Goal: Information Seeking & Learning: Learn about a topic

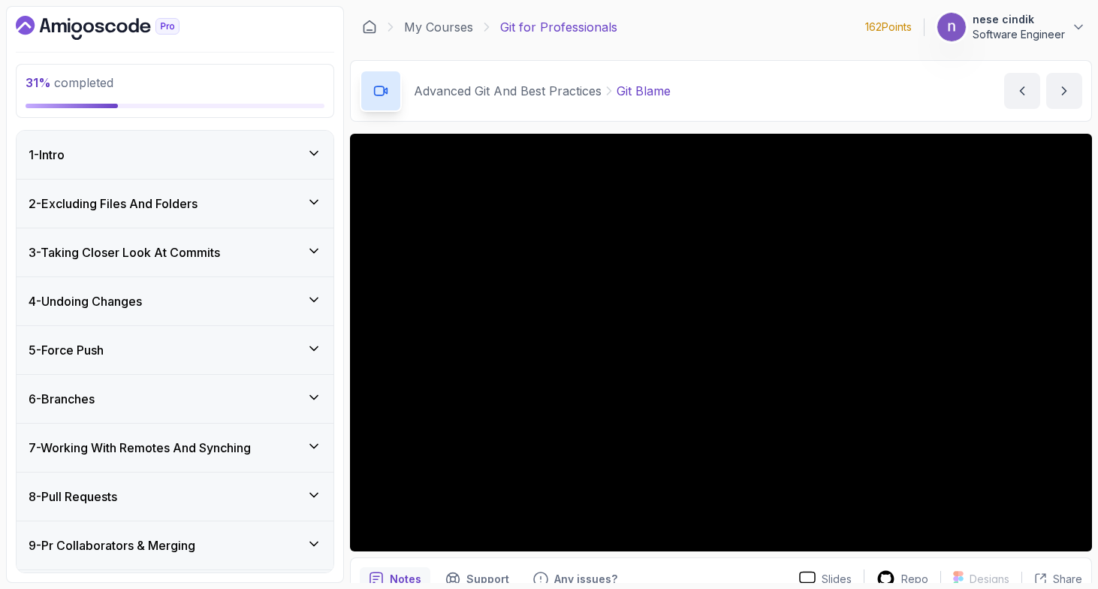
scroll to position [667, 0]
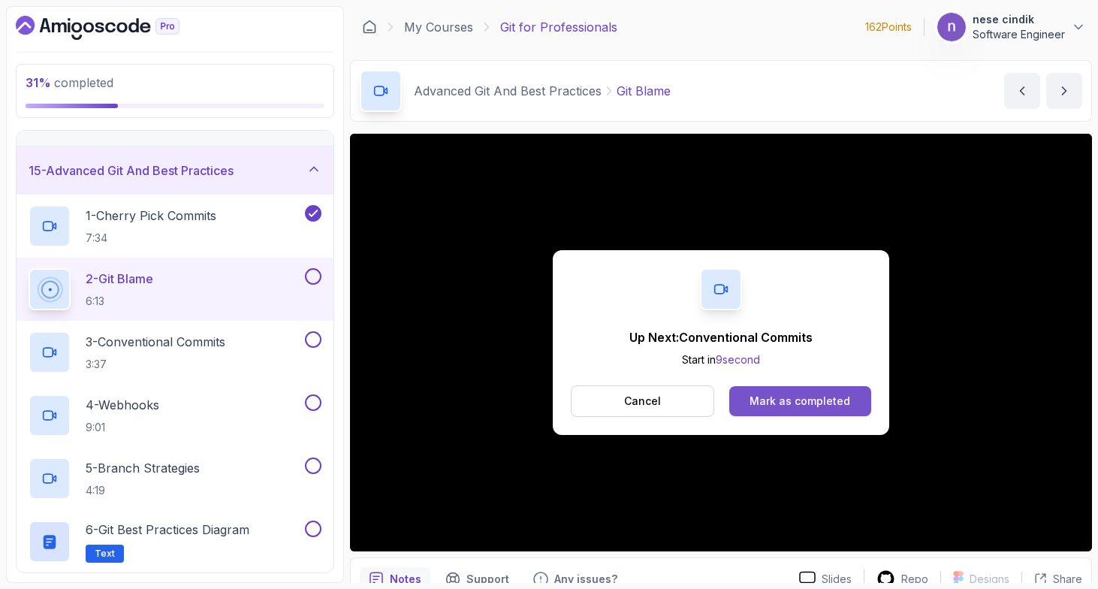
click at [733, 401] on button "Mark as completed" at bounding box center [800, 401] width 142 height 30
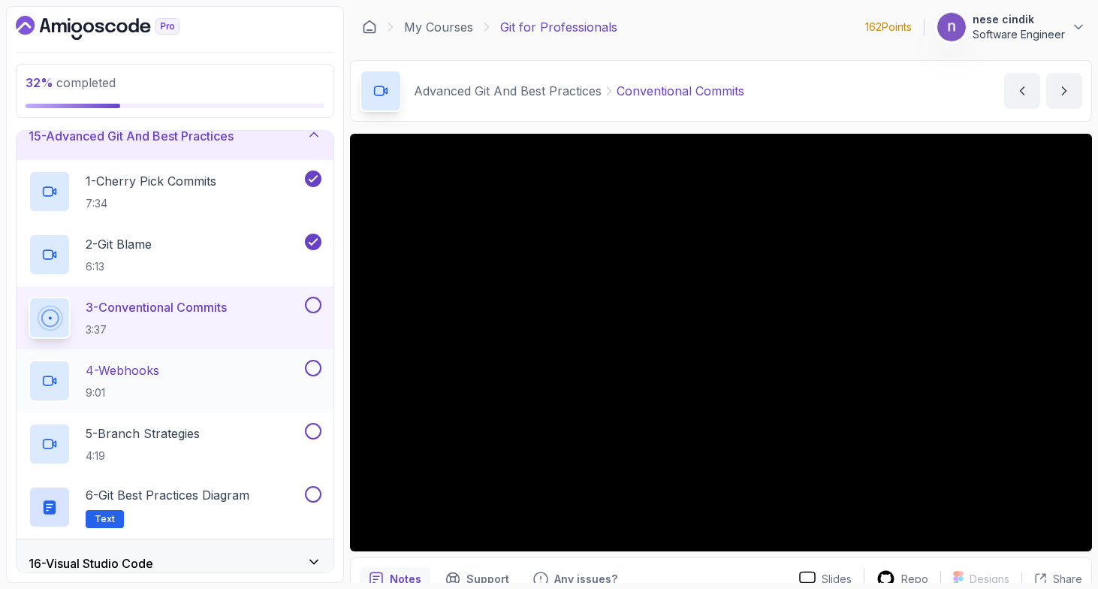
scroll to position [704, 0]
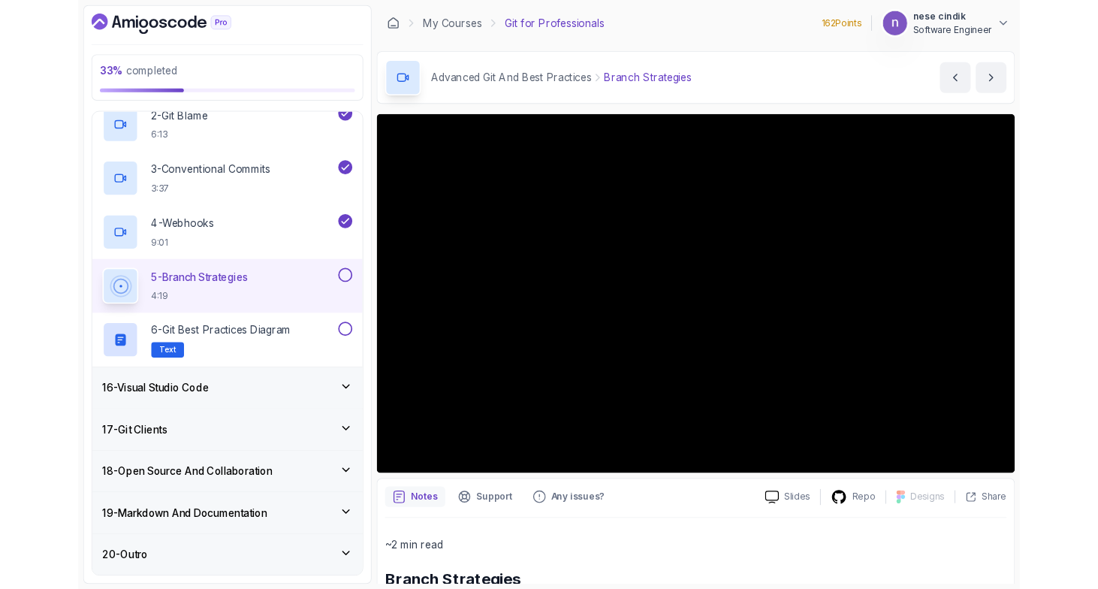
scroll to position [912, 0]
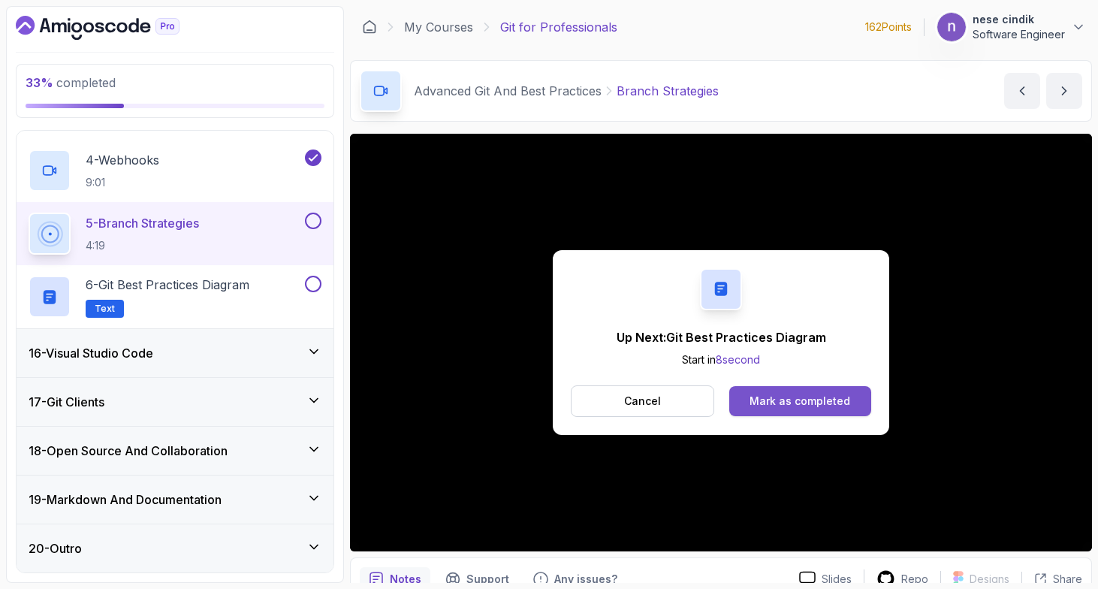
click at [792, 403] on div "Mark as completed" at bounding box center [799, 400] width 101 height 15
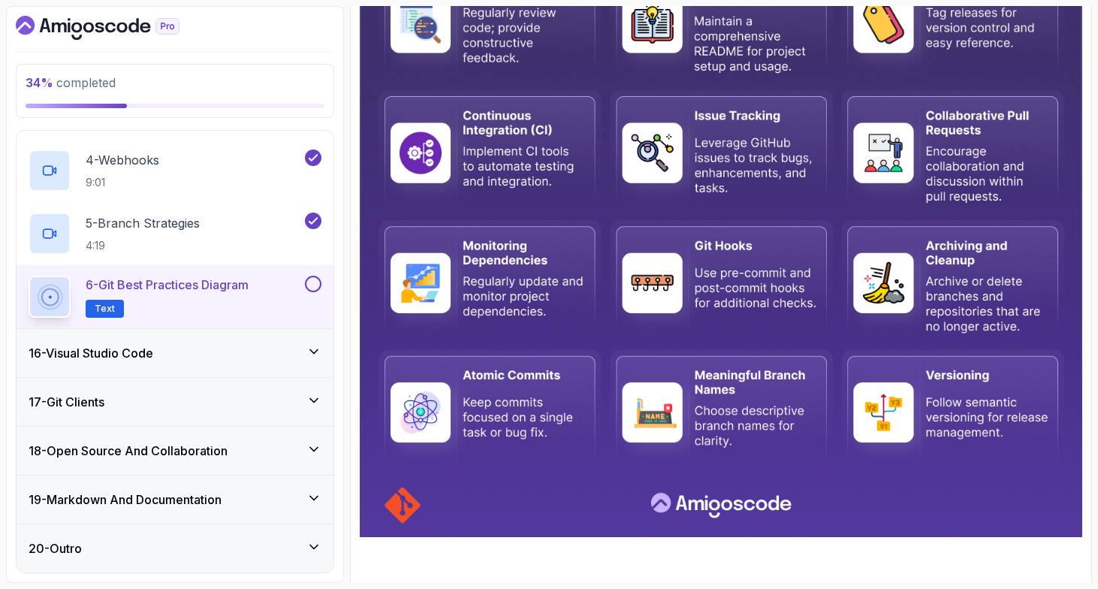
scroll to position [613, 0]
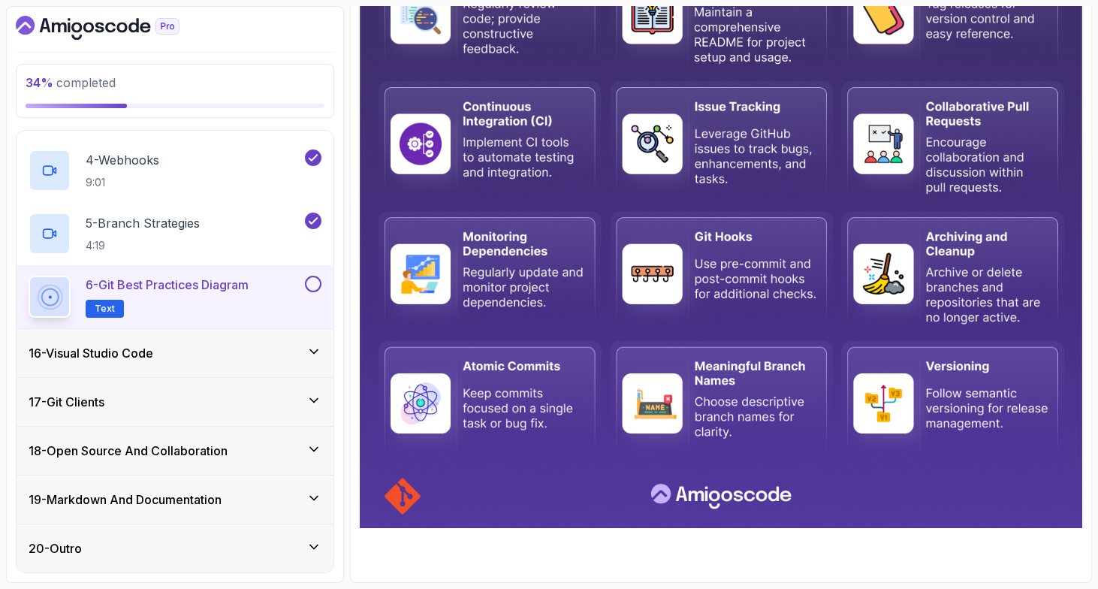
click at [133, 365] on div "16 - Visual Studio Code" at bounding box center [175, 353] width 317 height 48
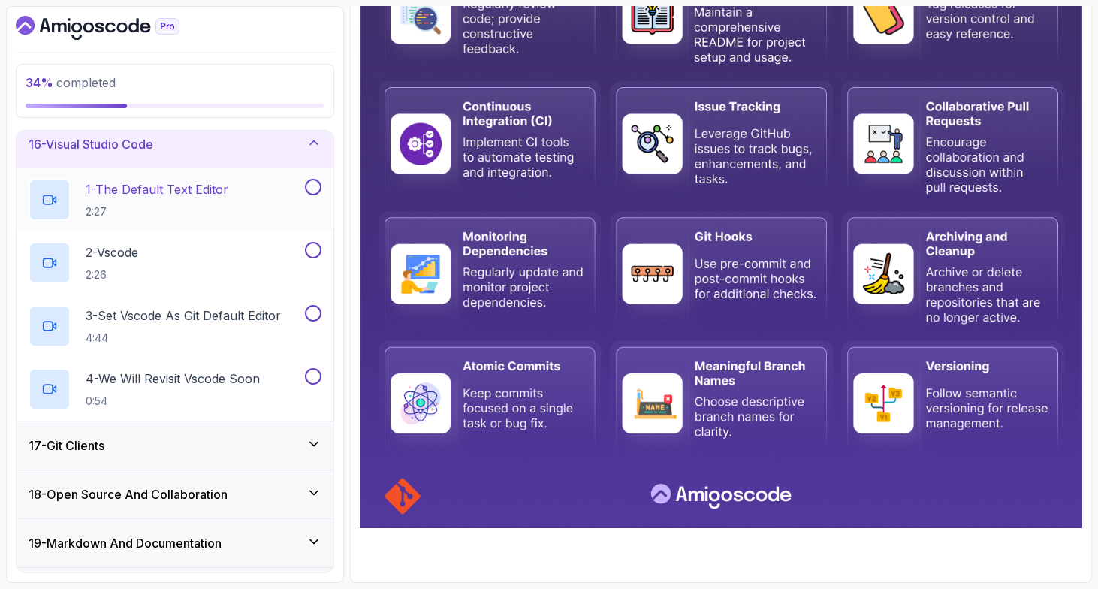
scroll to position [750, 0]
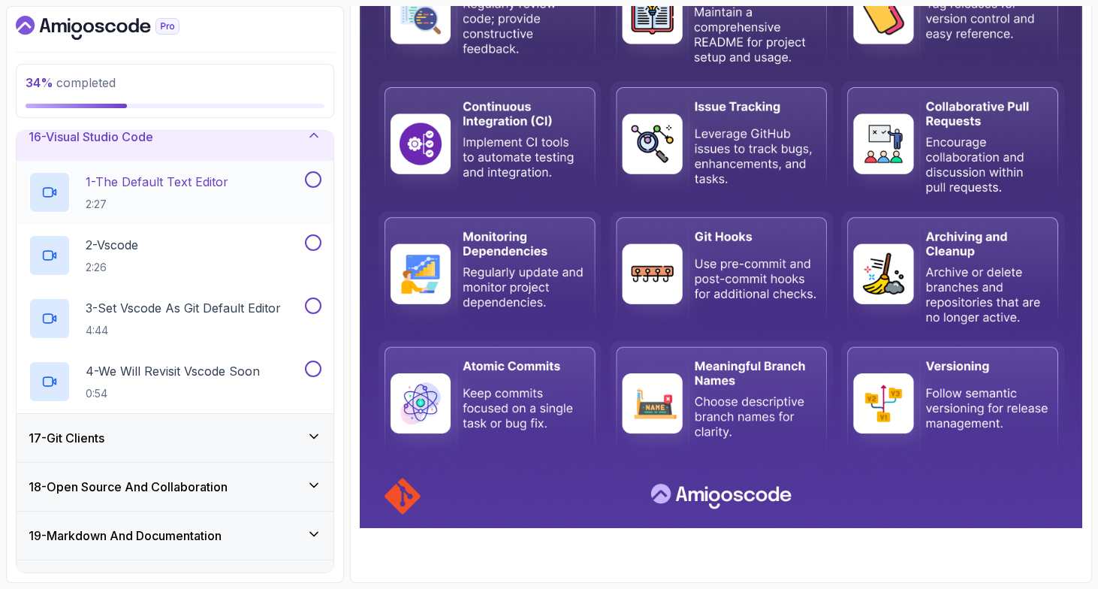
click at [167, 205] on p "2:27" at bounding box center [157, 204] width 143 height 15
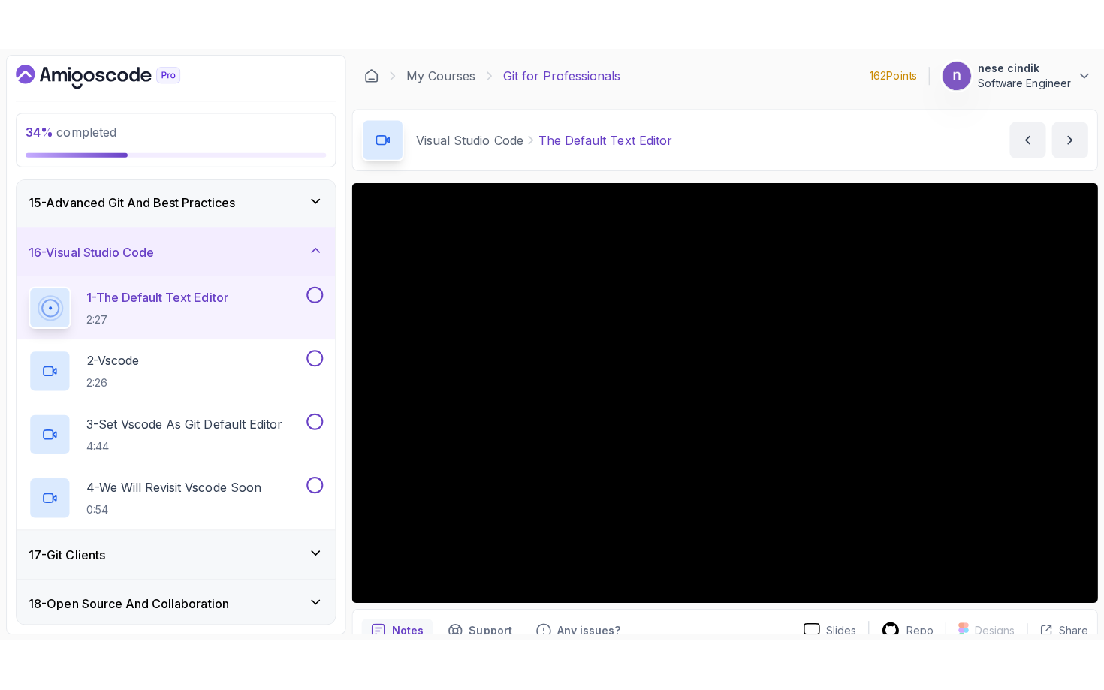
scroll to position [750, 0]
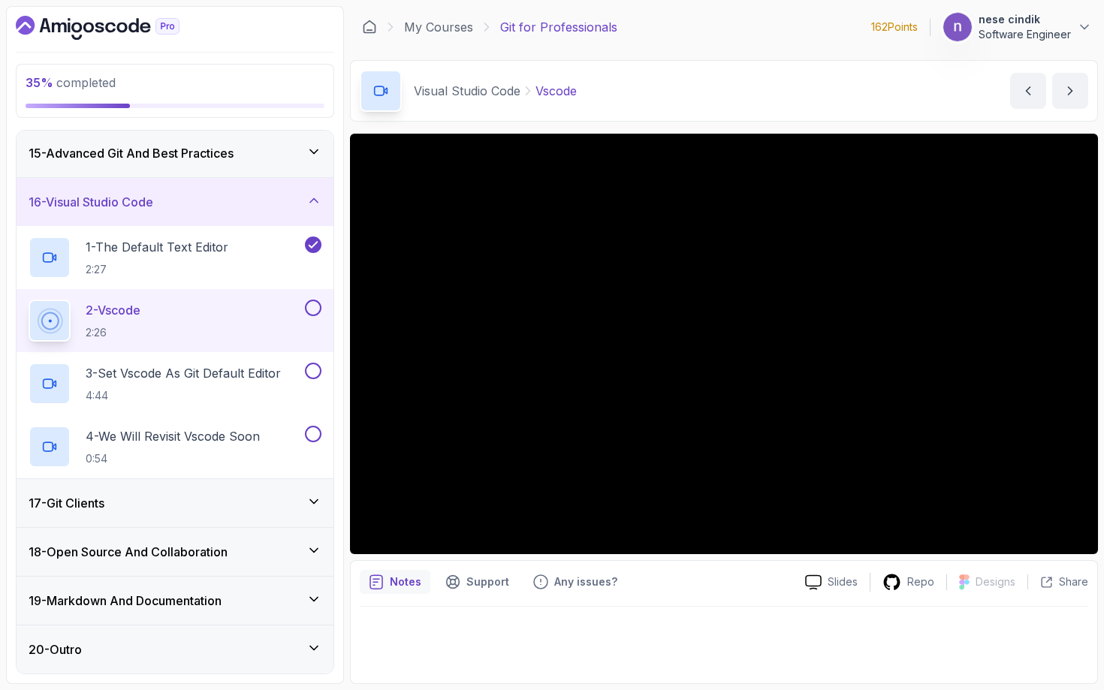
scroll to position [750, 0]
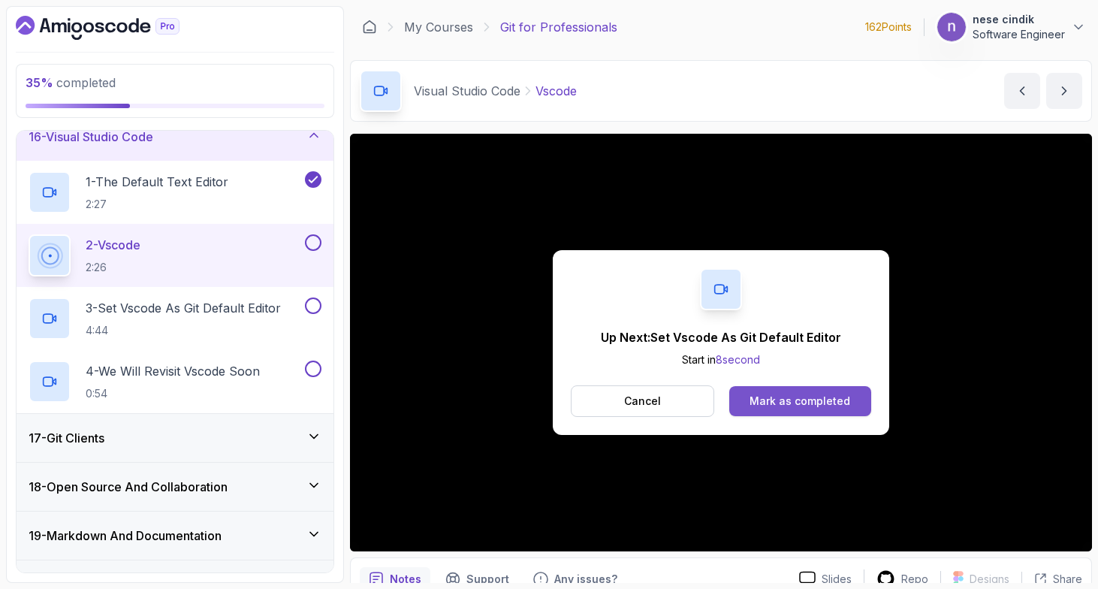
click at [763, 402] on div "Mark as completed" at bounding box center [799, 400] width 101 height 15
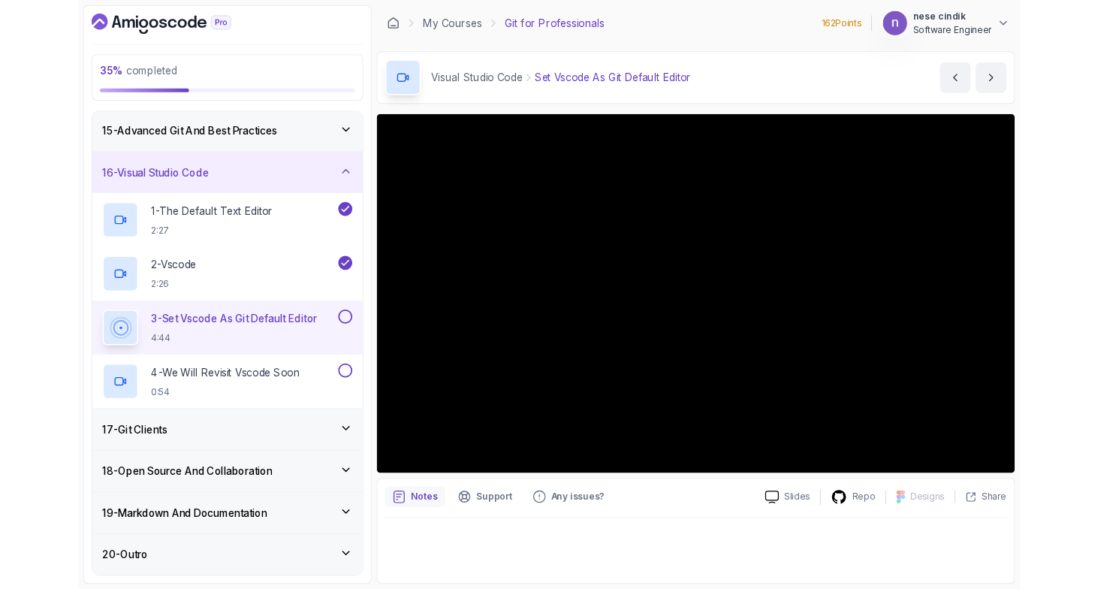
scroll to position [750, 0]
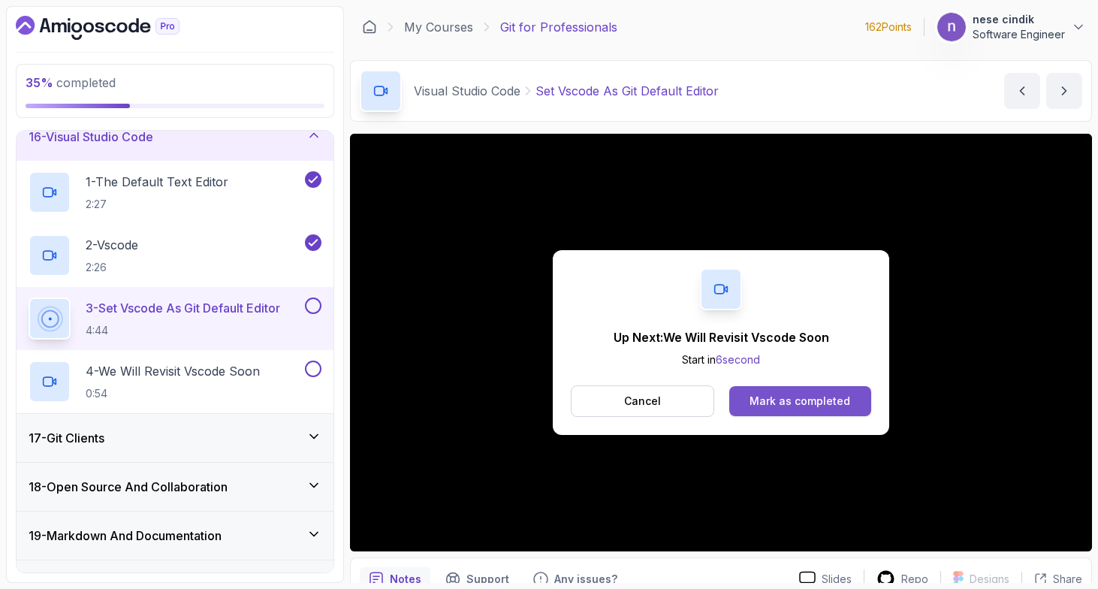
click at [811, 395] on div "Mark as completed" at bounding box center [799, 400] width 101 height 15
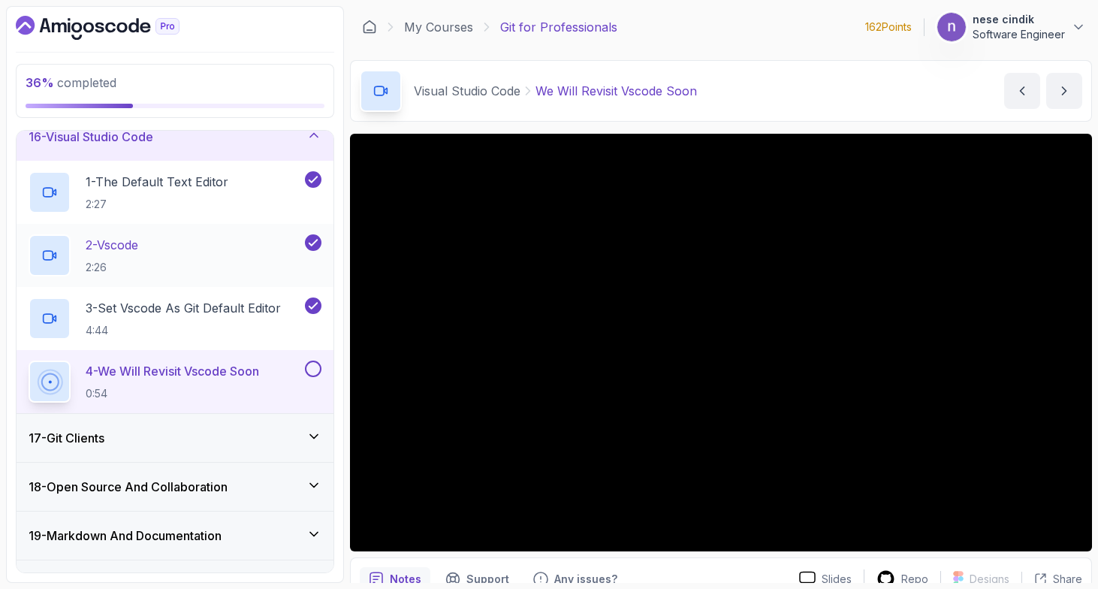
scroll to position [786, 0]
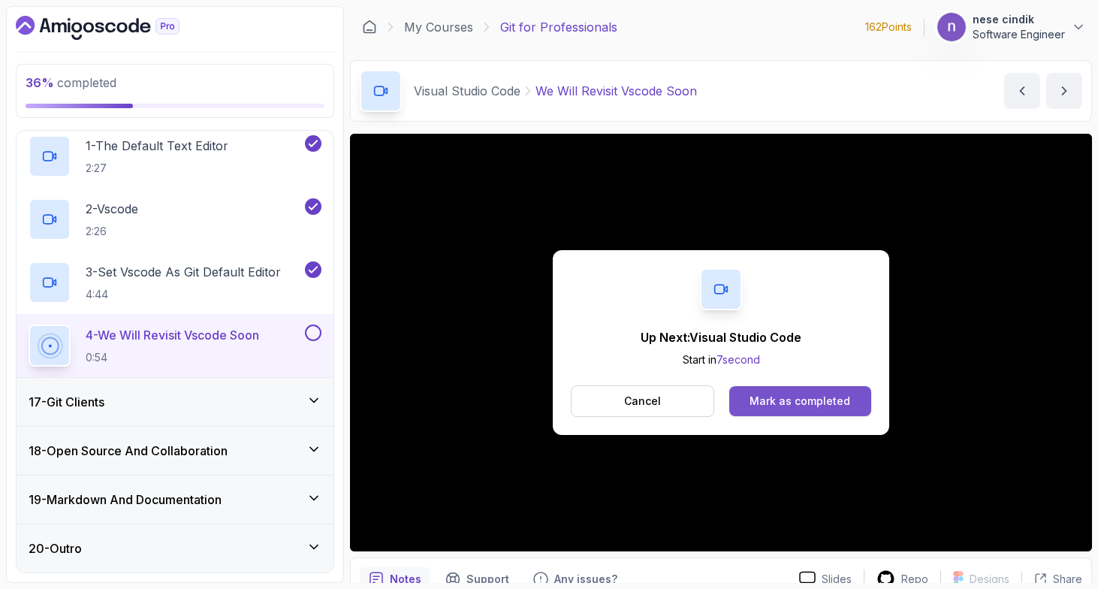
click at [748, 409] on button "Mark as completed" at bounding box center [800, 401] width 142 height 30
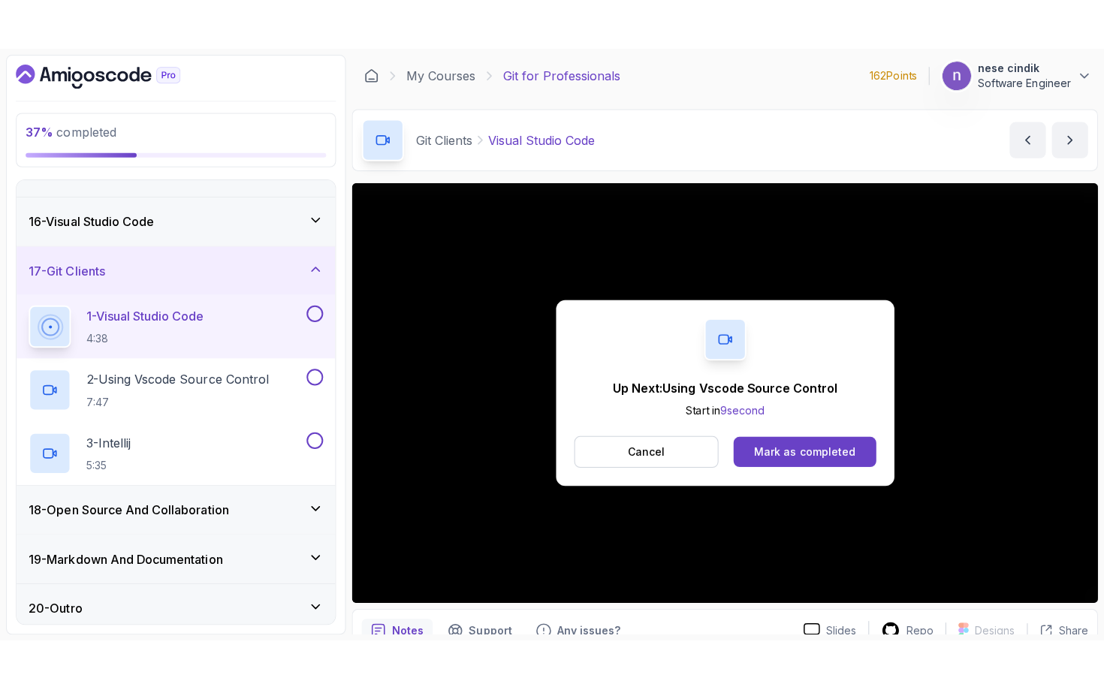
scroll to position [723, 0]
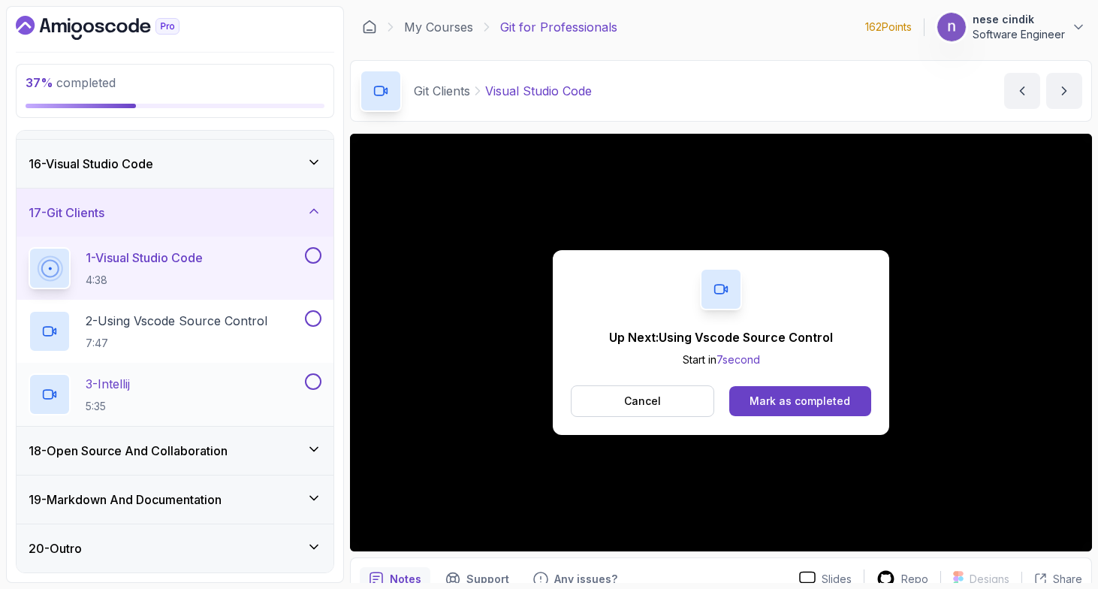
click at [236, 401] on div "3 - Intellij 5:35" at bounding box center [165, 394] width 273 height 42
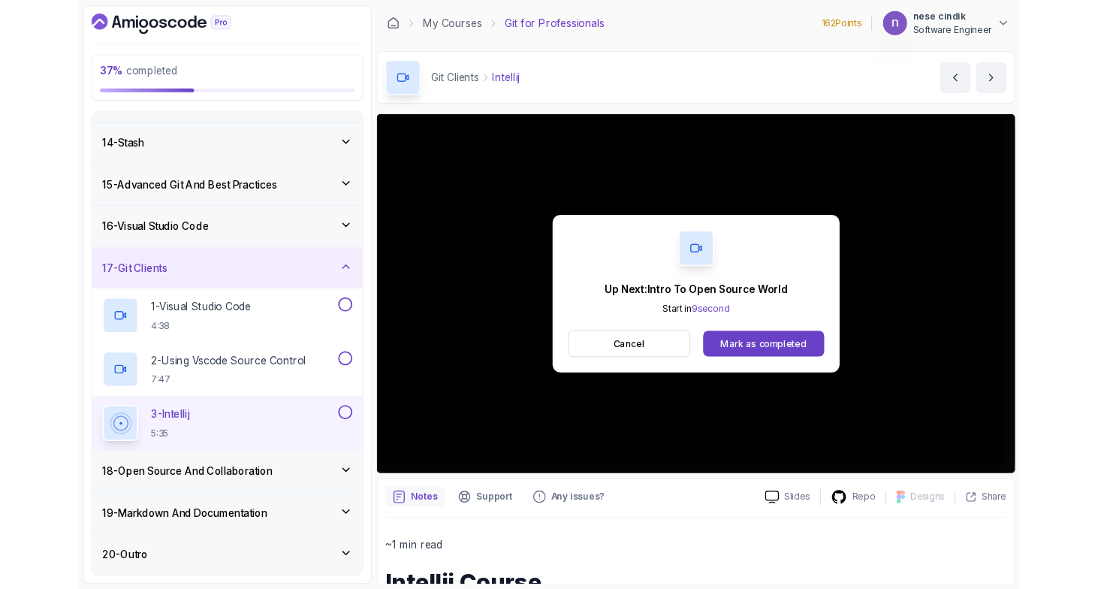
scroll to position [723, 0]
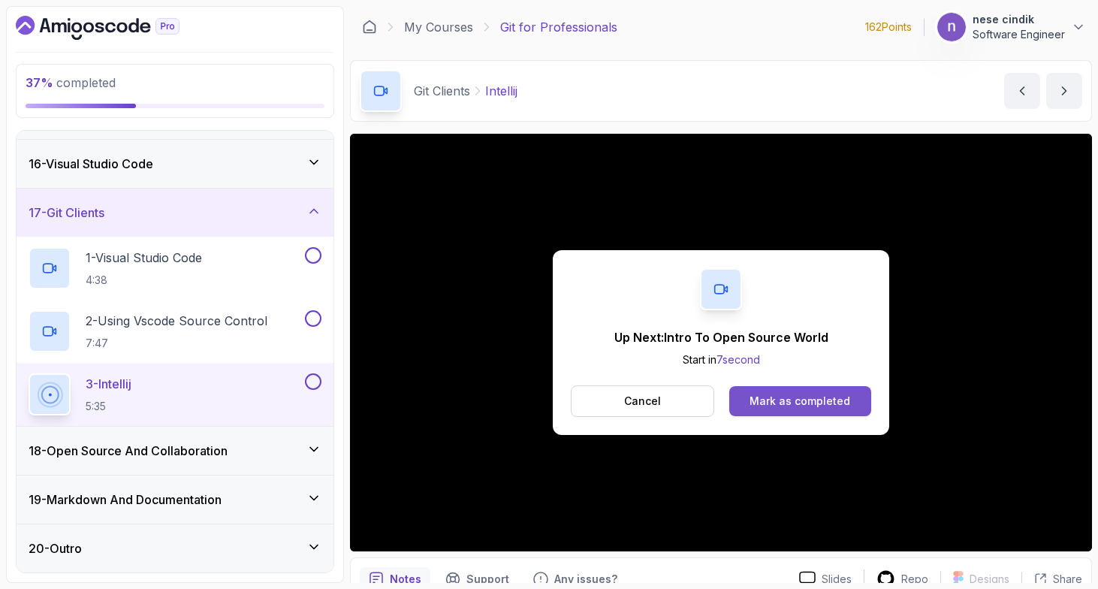
click at [809, 402] on div "Mark as completed" at bounding box center [799, 400] width 101 height 15
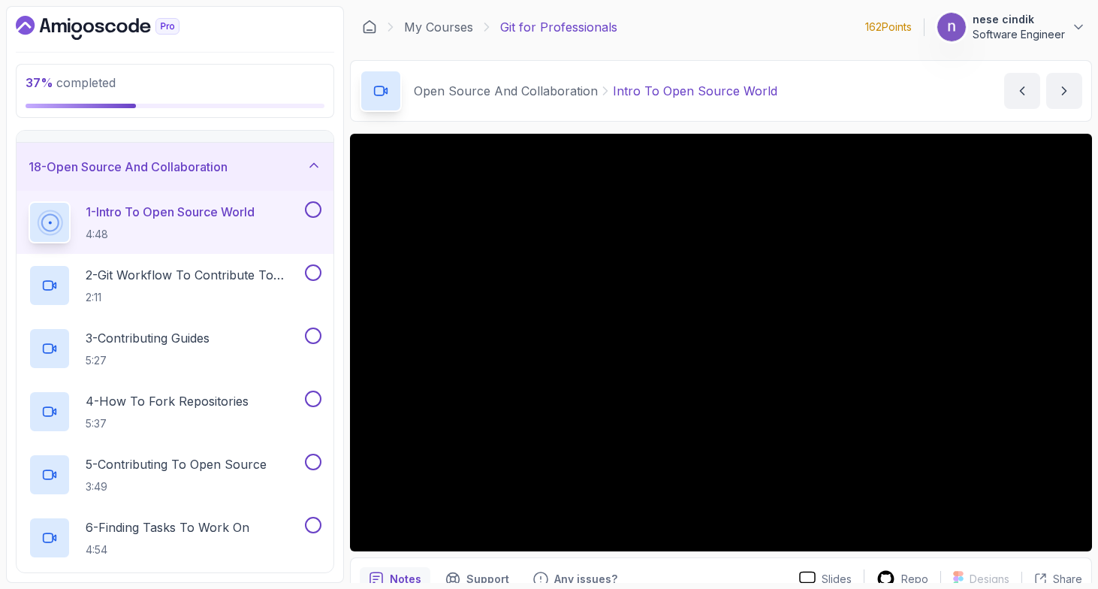
scroll to position [975, 0]
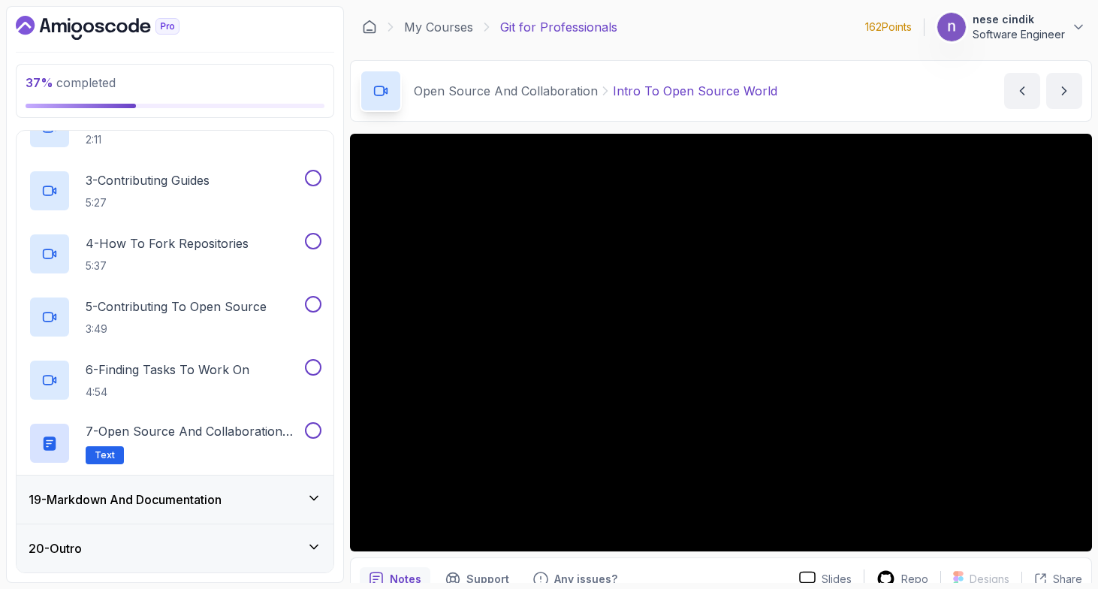
click at [167, 485] on div "19 - Markdown And Documentation" at bounding box center [175, 499] width 317 height 48
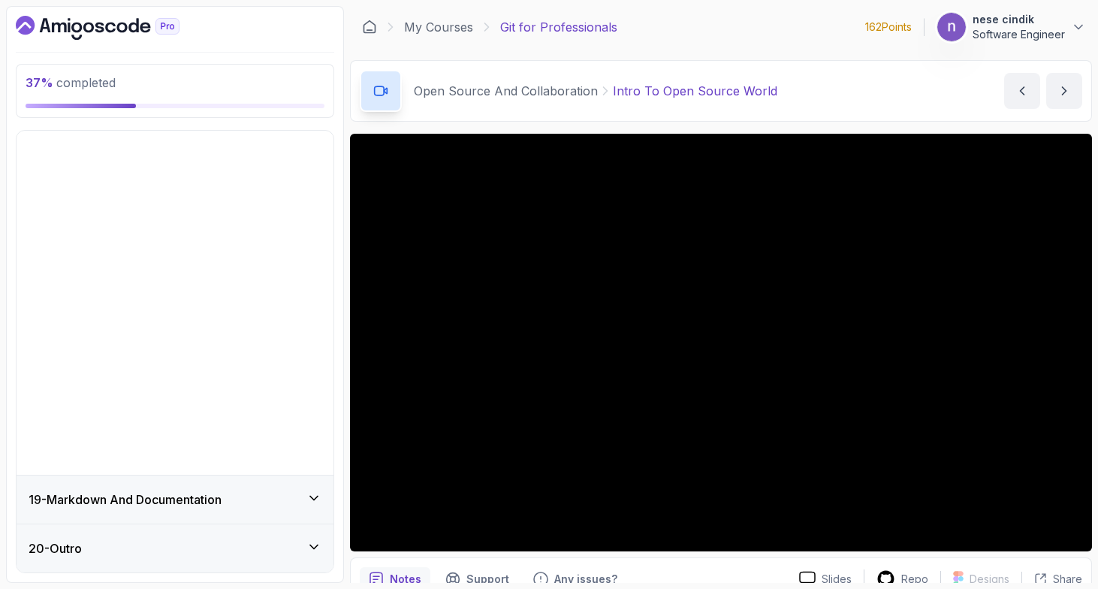
scroll to position [534, 0]
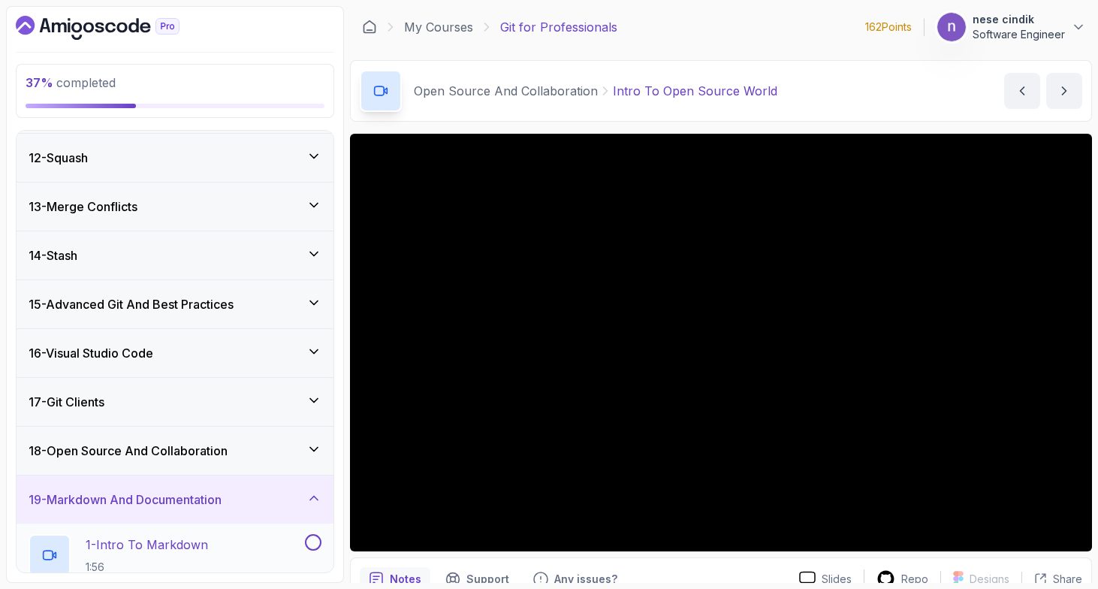
click at [151, 556] on h2 "1 - Intro To Markdown 1:56" at bounding box center [147, 554] width 122 height 39
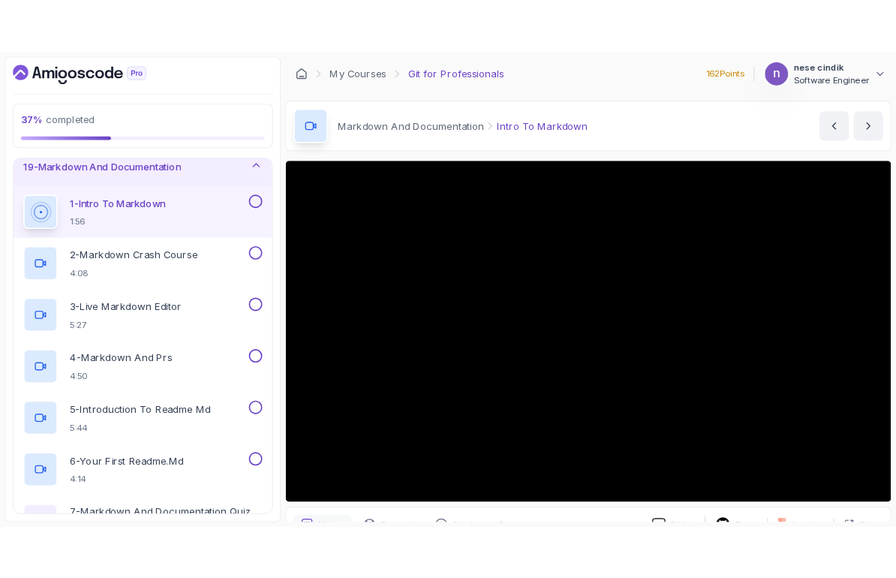
scroll to position [896, 0]
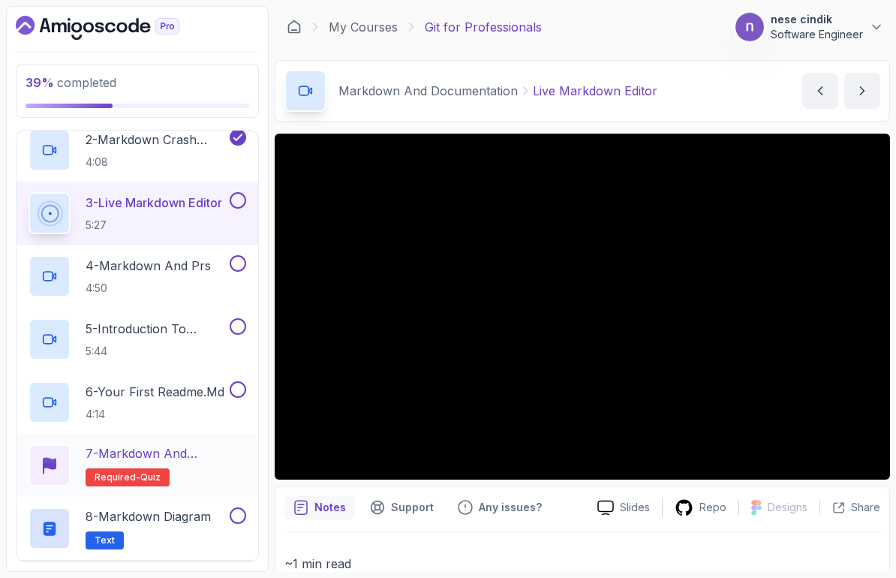
scroll to position [1000, 0]
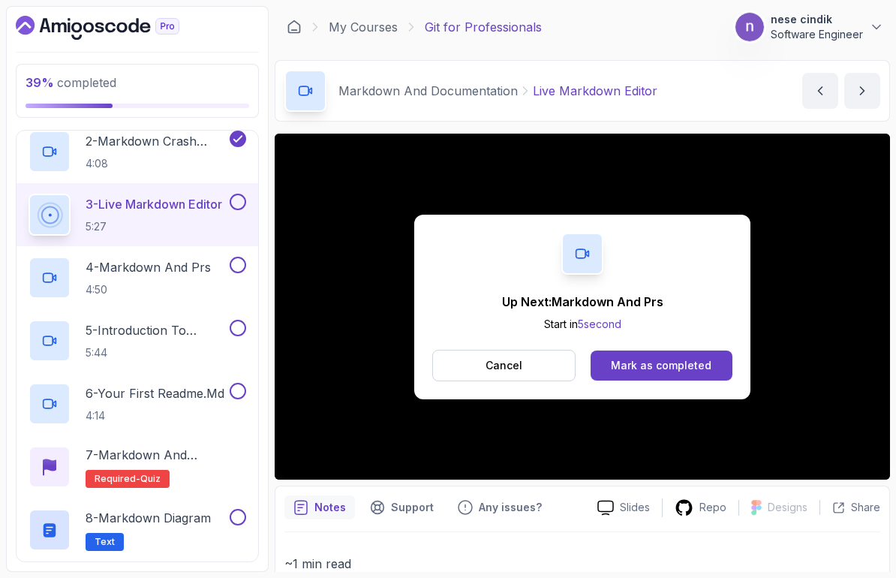
click at [372, 311] on div "Up Next: Markdown And Prs Start in 5 second Cancel Mark as completed" at bounding box center [583, 307] width 616 height 346
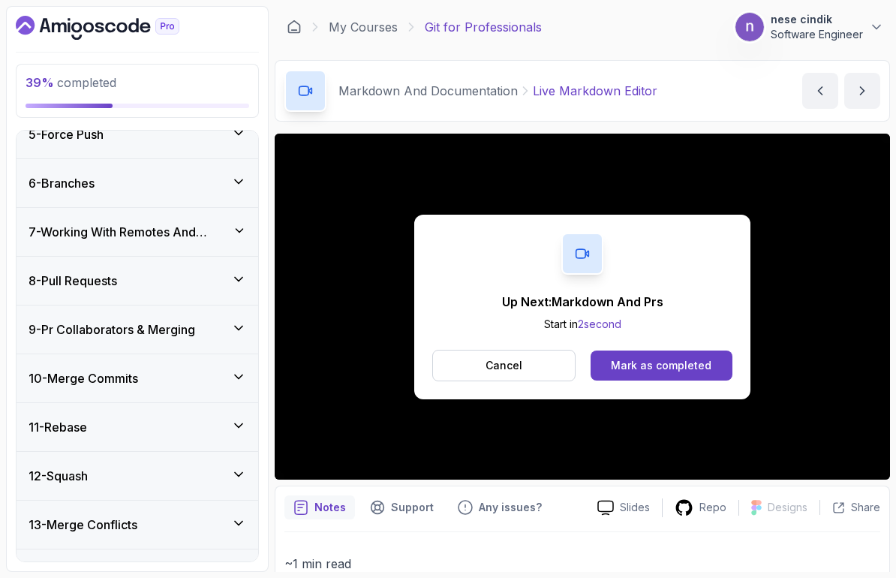
scroll to position [194, 0]
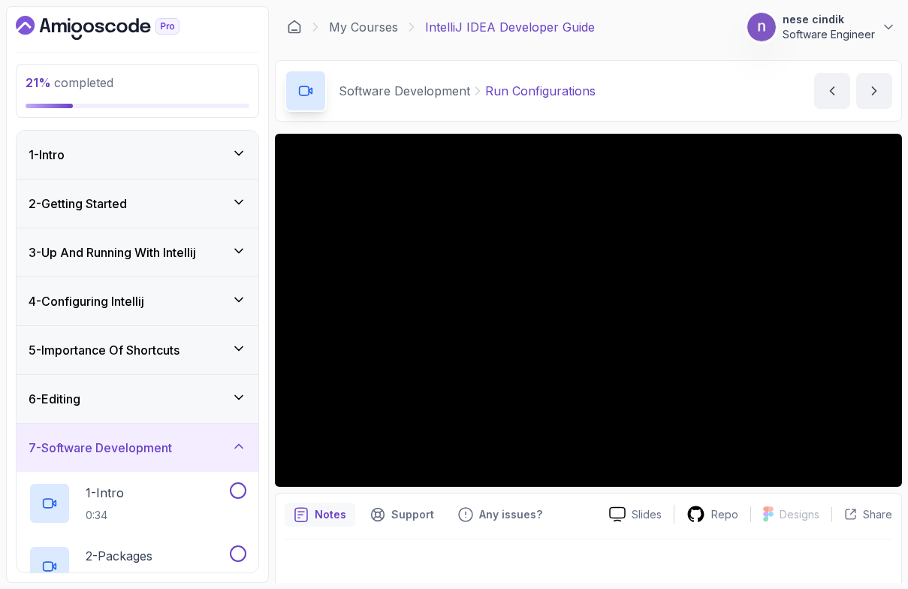
click at [155, 172] on div "1 - Intro" at bounding box center [138, 155] width 242 height 48
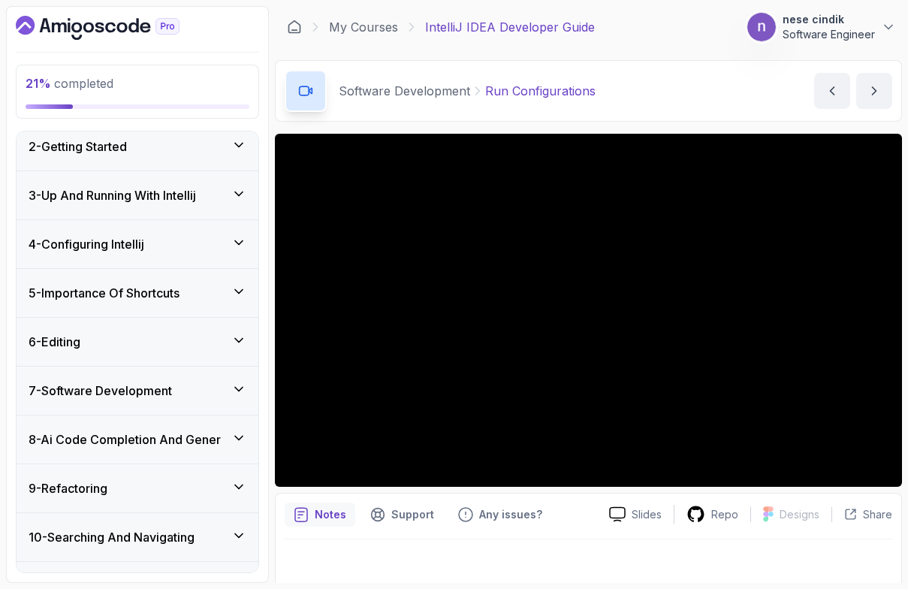
click at [155, 162] on div "2 - Getting Started" at bounding box center [138, 146] width 242 height 48
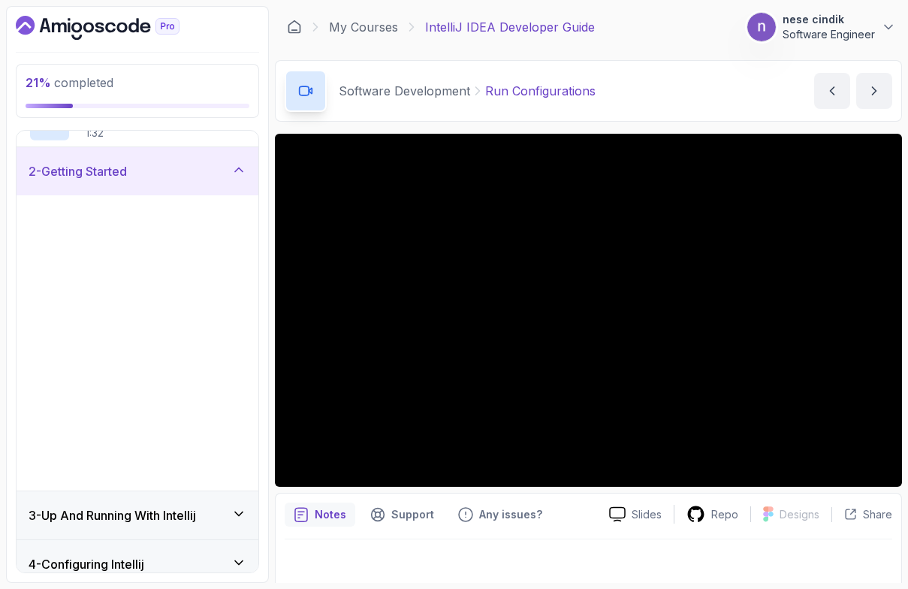
scroll to position [58, 0]
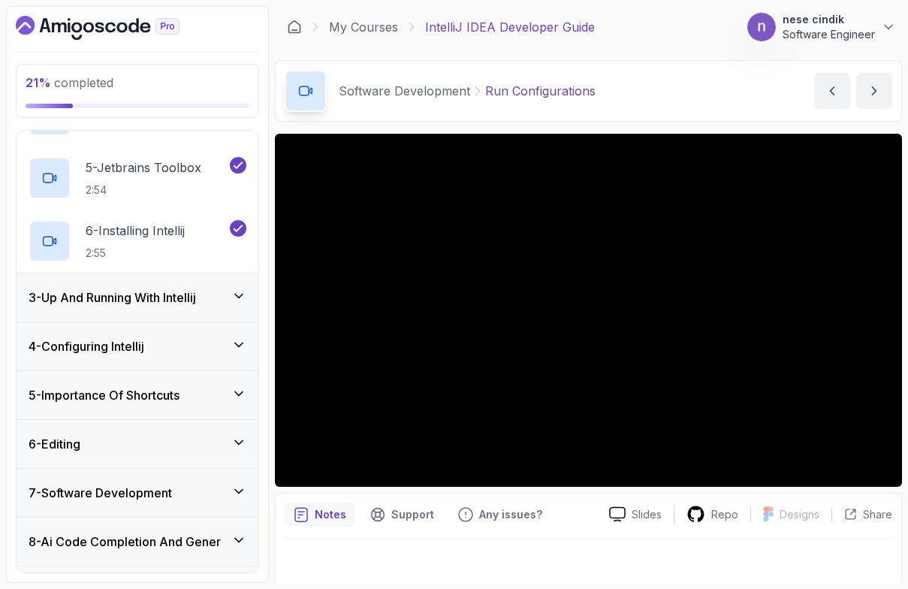
click at [173, 318] on div "3 - Up And Running With Intellij" at bounding box center [138, 297] width 242 height 48
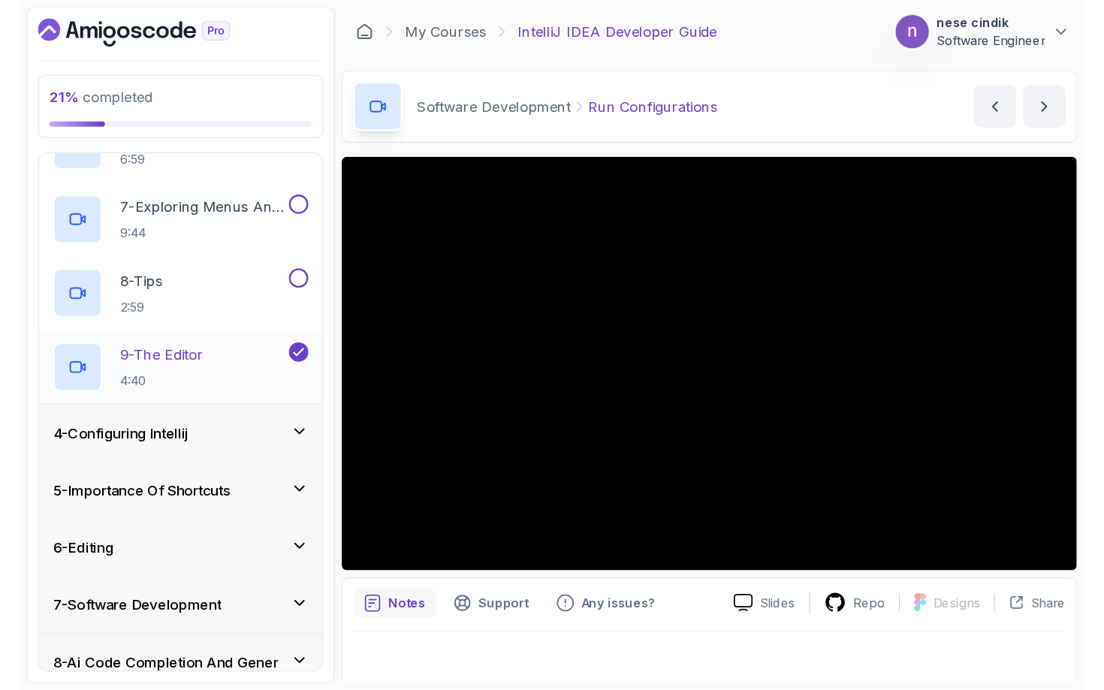
scroll to position [500, 0]
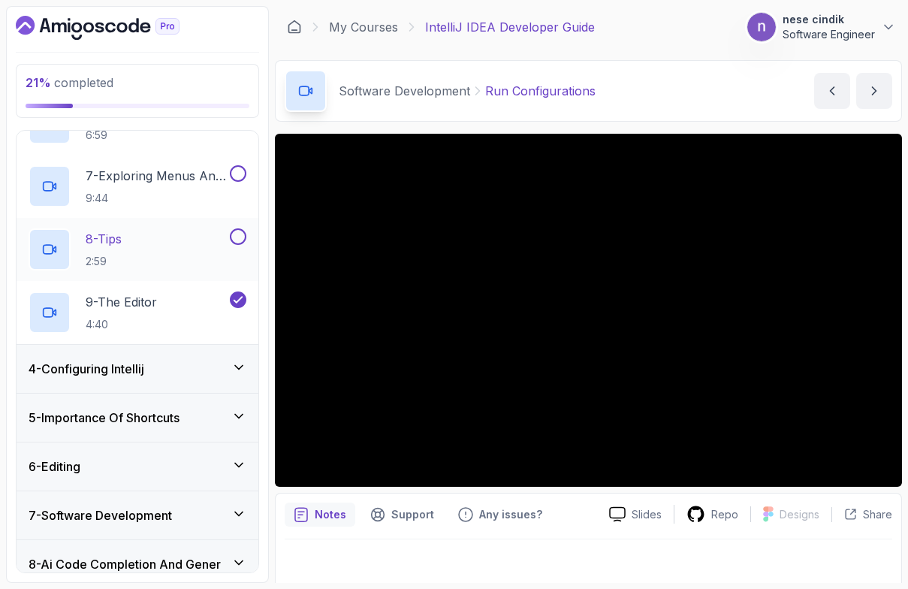
click at [134, 233] on div "8 - Tips 2:59" at bounding box center [128, 249] width 198 height 42
